Goal: Task Accomplishment & Management: Manage account settings

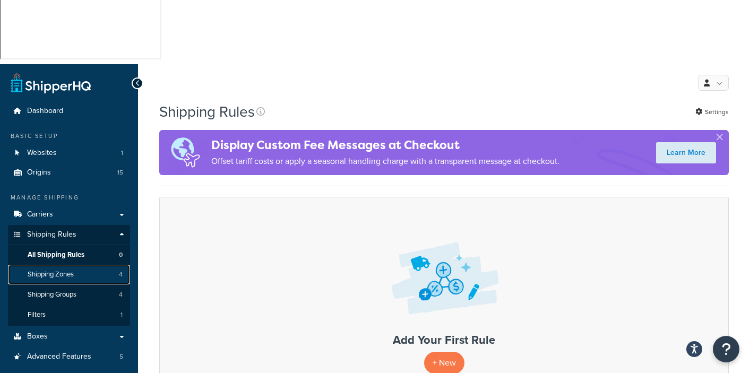
click at [59, 270] on span "Shipping Zones" at bounding box center [51, 274] width 46 height 9
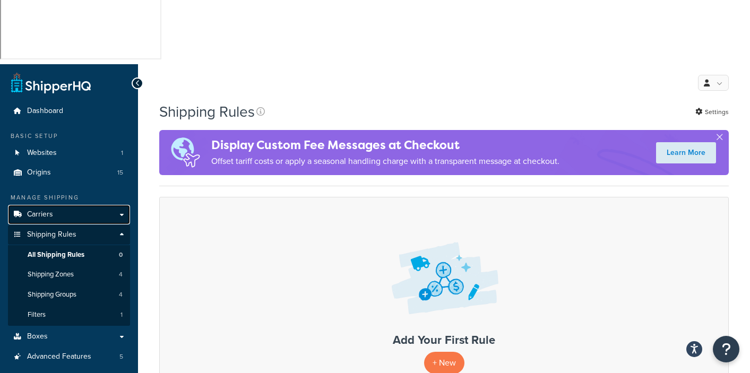
click at [47, 210] on span "Carriers" at bounding box center [40, 214] width 26 height 9
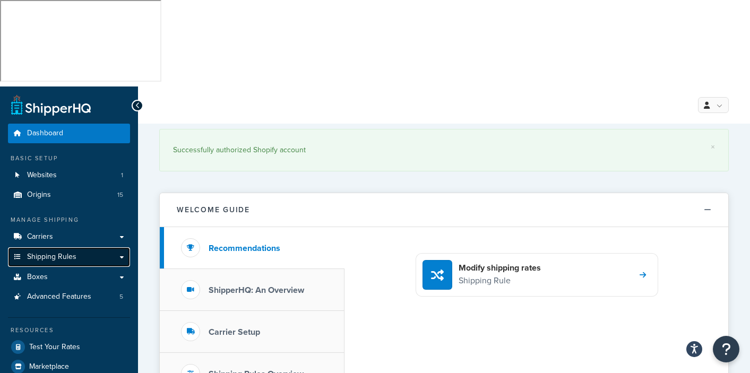
click at [65, 253] on span "Shipping Rules" at bounding box center [51, 257] width 49 height 9
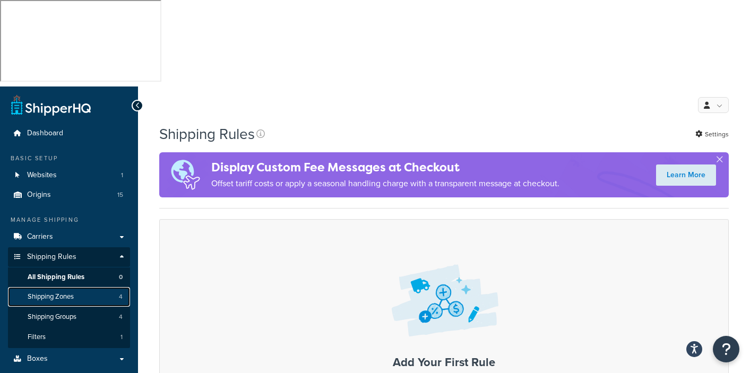
click at [55, 292] on span "Shipping Zones" at bounding box center [51, 296] width 46 height 9
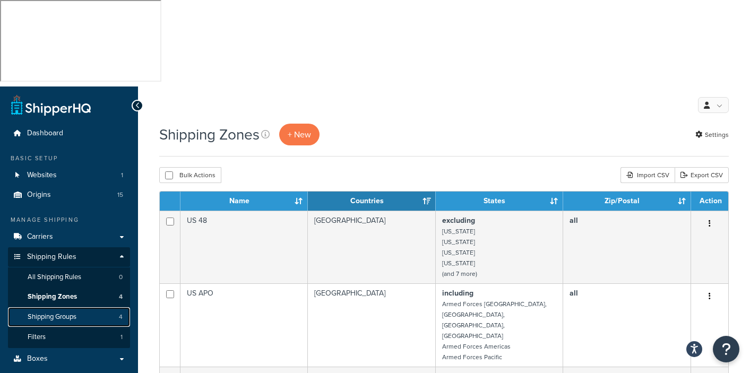
click at [42, 313] on span "Shipping Groups" at bounding box center [52, 317] width 49 height 9
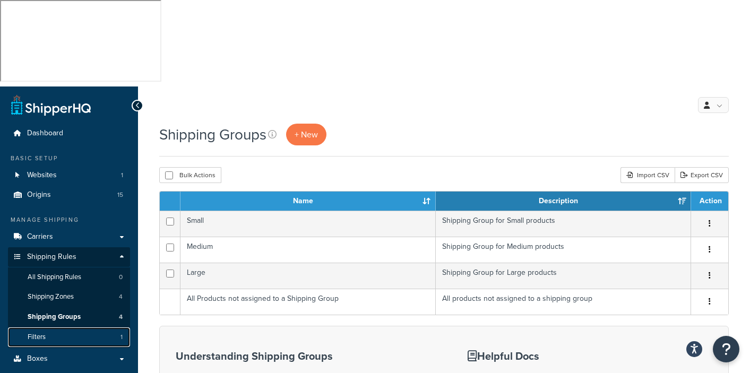
click at [44, 333] on span "Filters" at bounding box center [37, 337] width 18 height 9
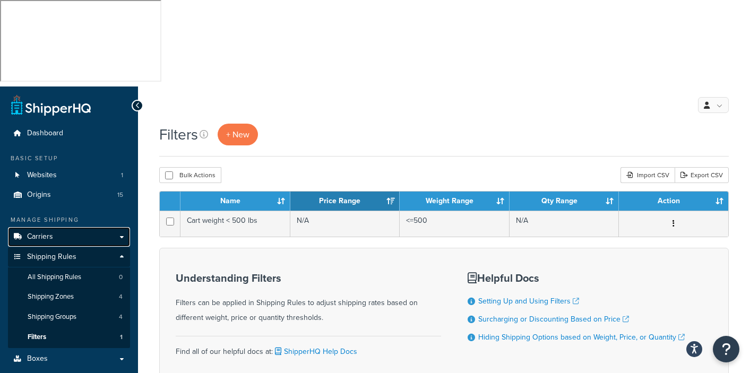
click at [53, 227] on link "Carriers" at bounding box center [69, 237] width 122 height 20
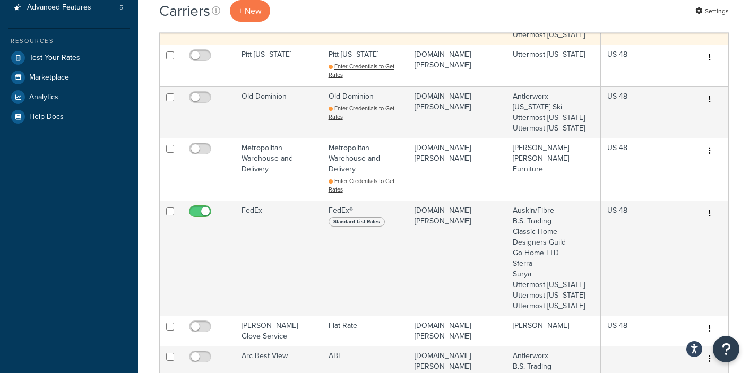
scroll to position [336, 0]
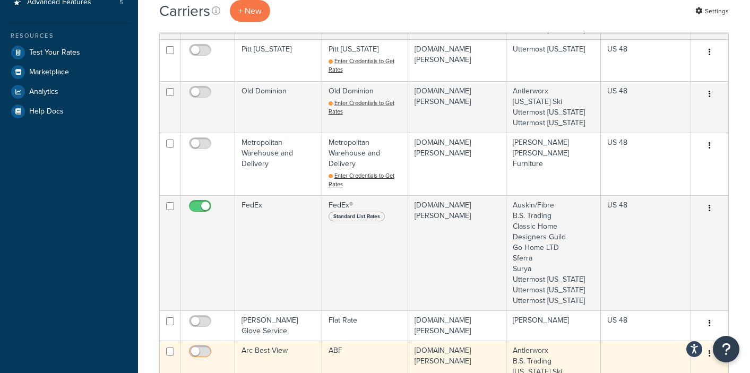
click at [203, 348] on input "checkbox" at bounding box center [201, 354] width 29 height 13
checkbox input "true"
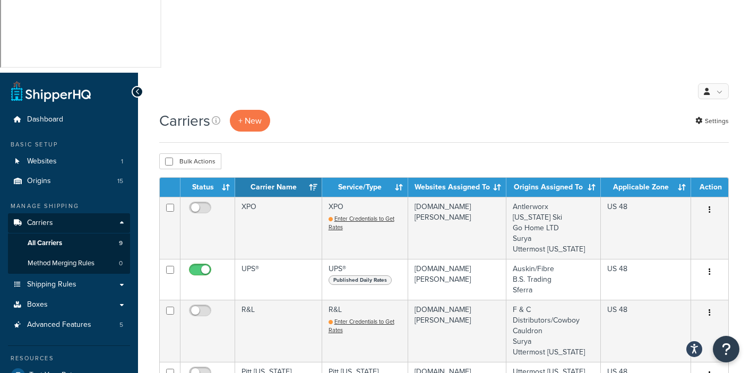
scroll to position [0, 0]
